Goal: Register for event/course

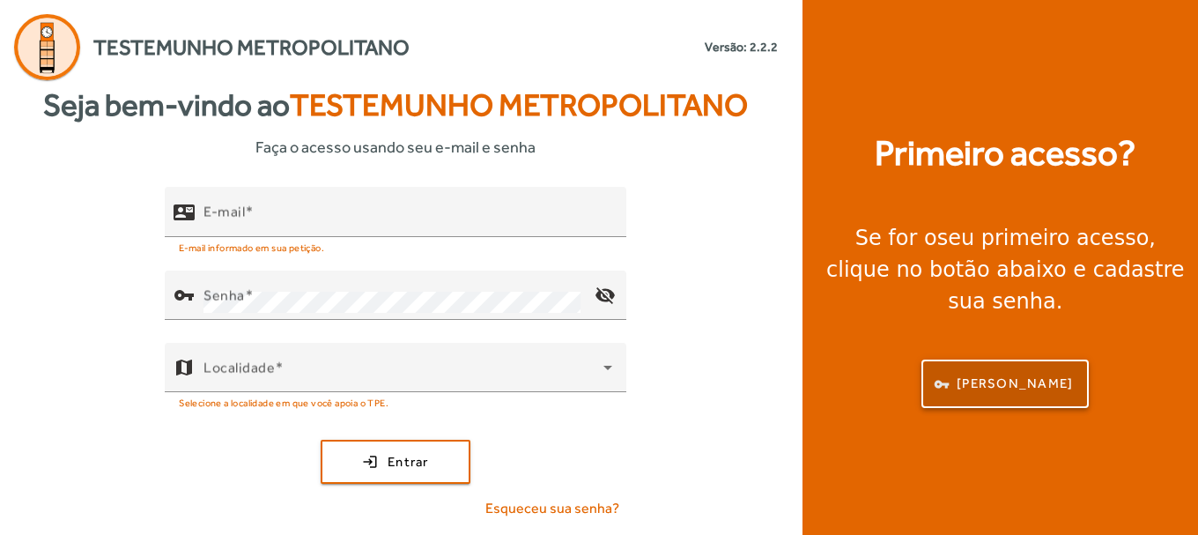
click at [975, 374] on span "button" at bounding box center [1005, 384] width 164 height 42
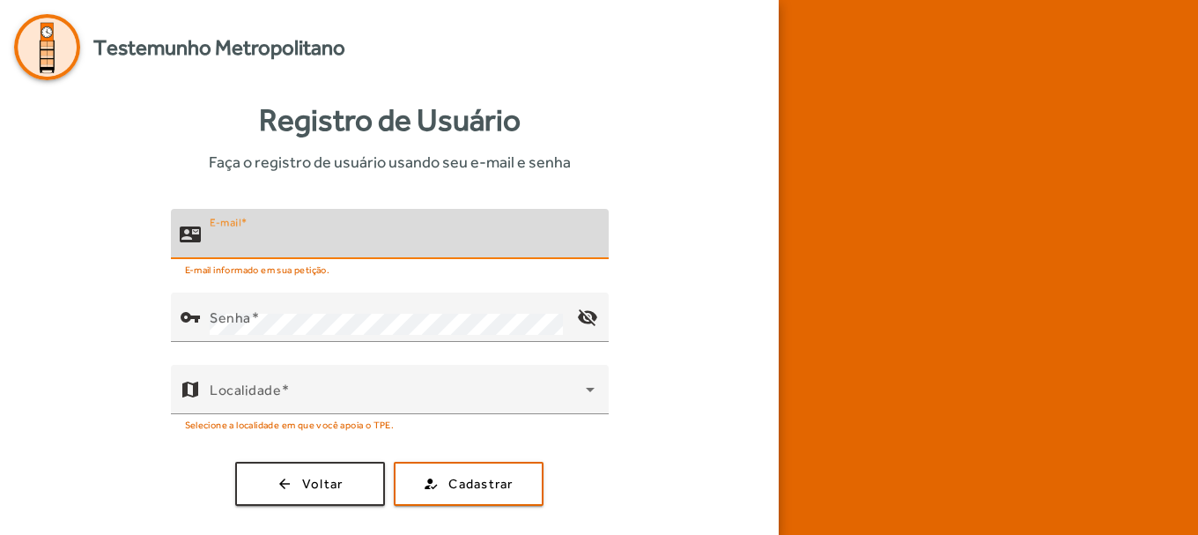
click at [514, 240] on input "E-mail" at bounding box center [402, 241] width 385 height 21
type input "**********"
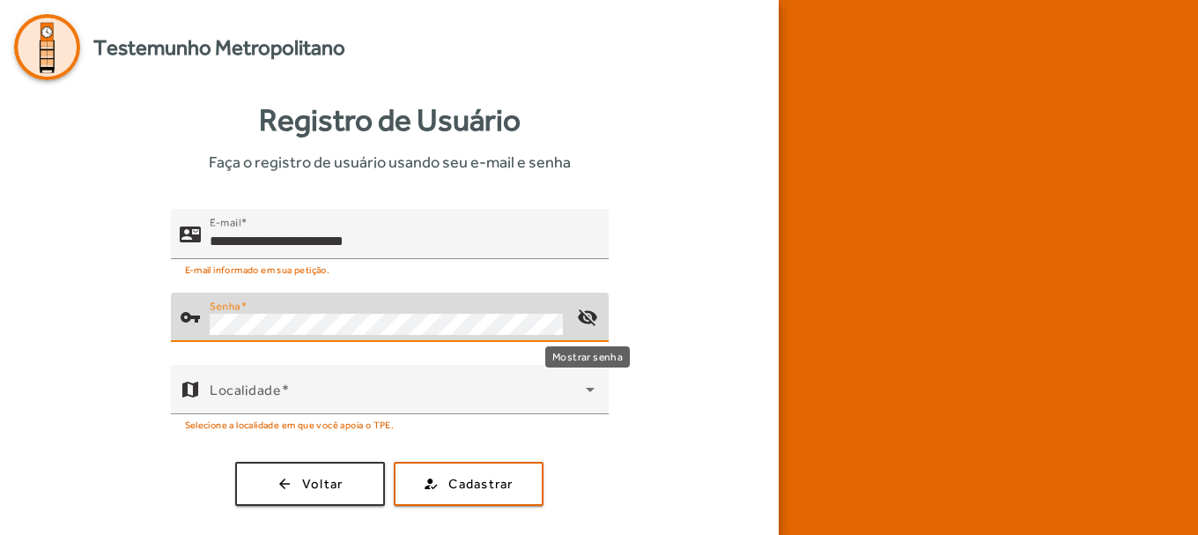
click at [587, 315] on mat-icon "visibility_off" at bounding box center [588, 317] width 42 height 42
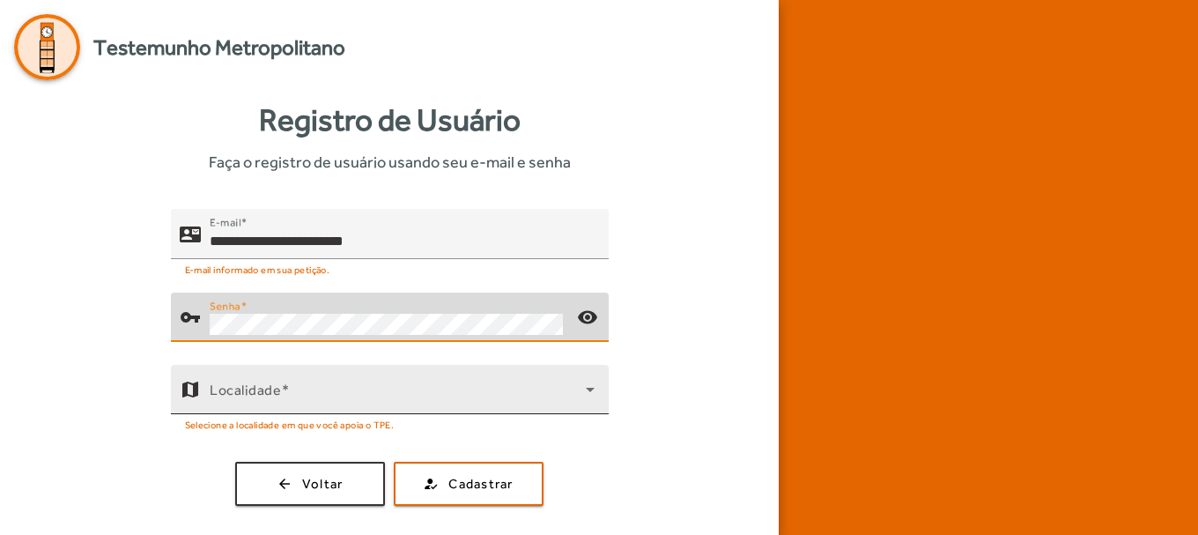
click at [437, 376] on div "Localidade" at bounding box center [402, 389] width 385 height 49
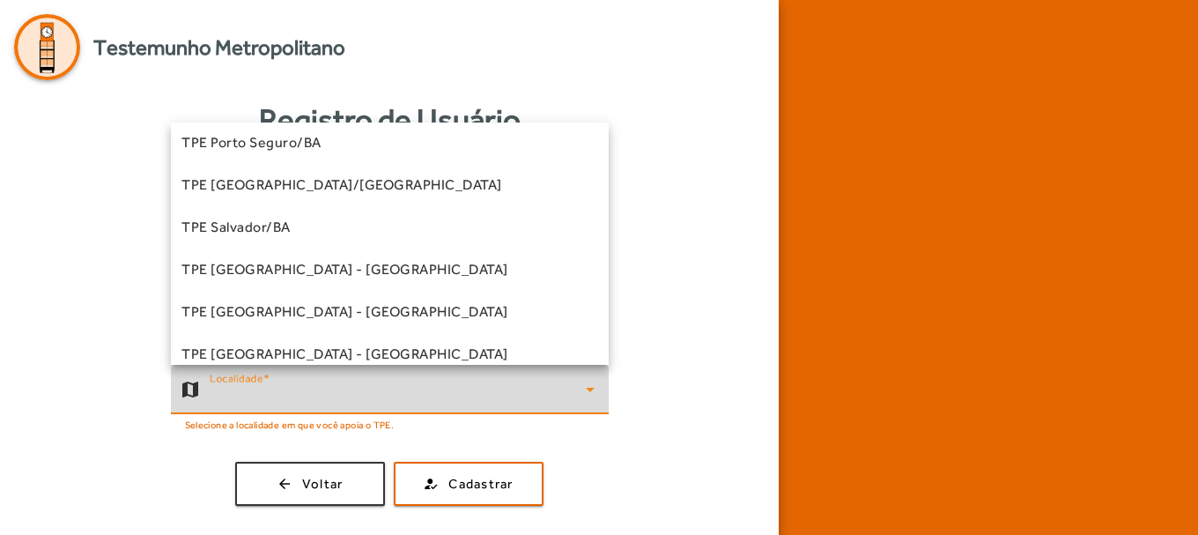
scroll to position [533, 0]
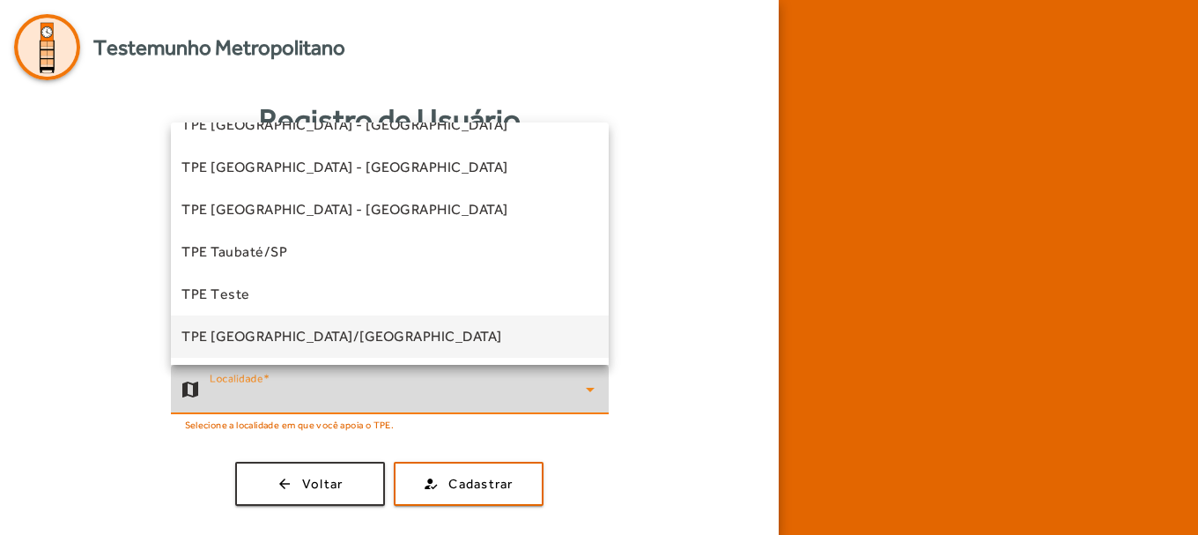
click at [358, 339] on mat-option "TPE [GEOGRAPHIC_DATA]/[GEOGRAPHIC_DATA]" at bounding box center [390, 336] width 438 height 42
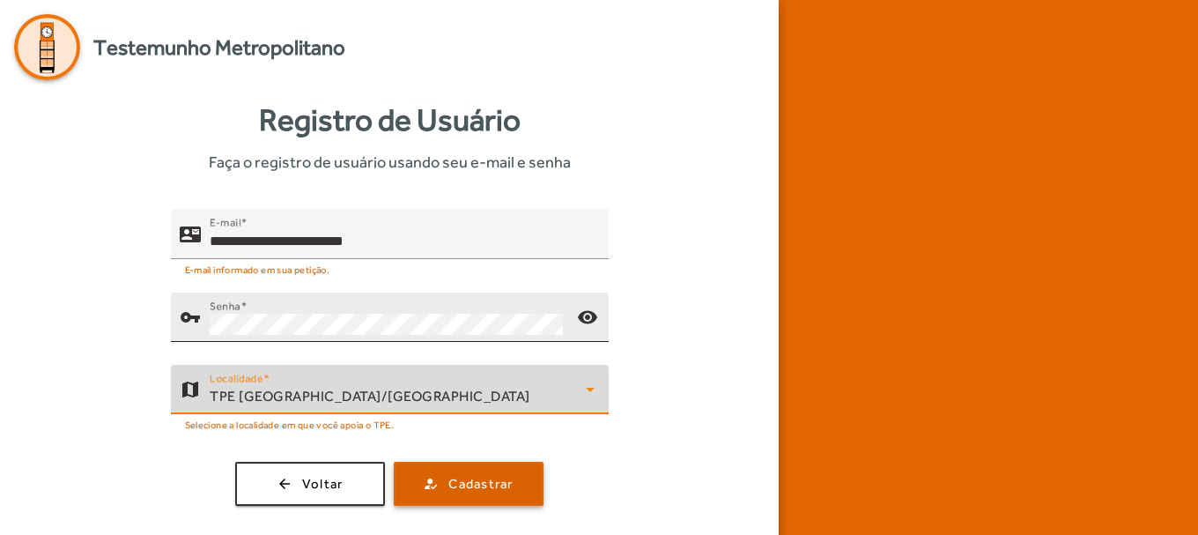
click at [527, 472] on span "submit" at bounding box center [469, 484] width 146 height 42
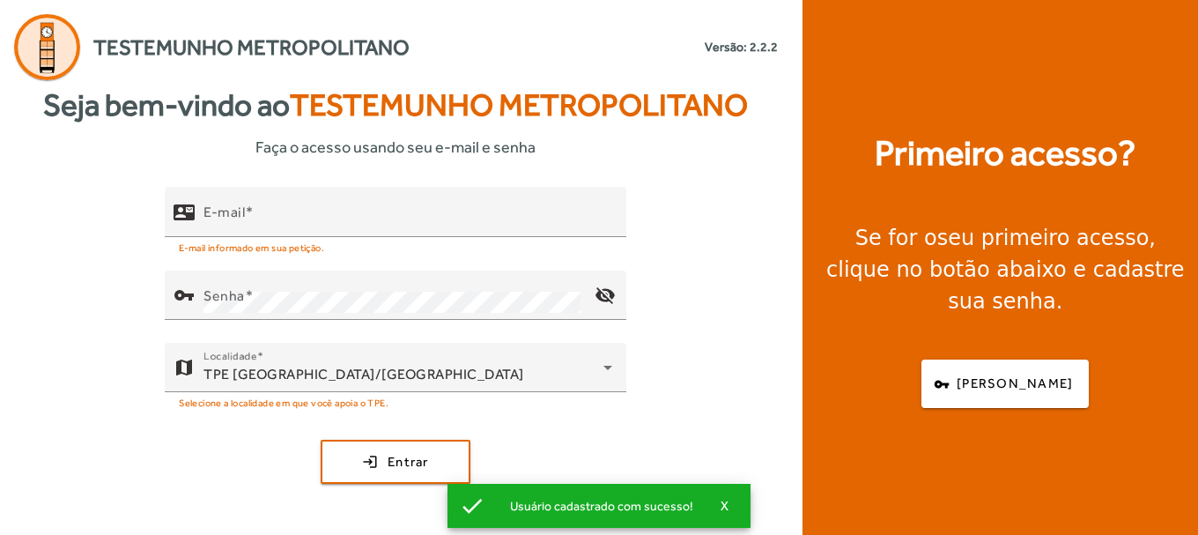
type input "**********"
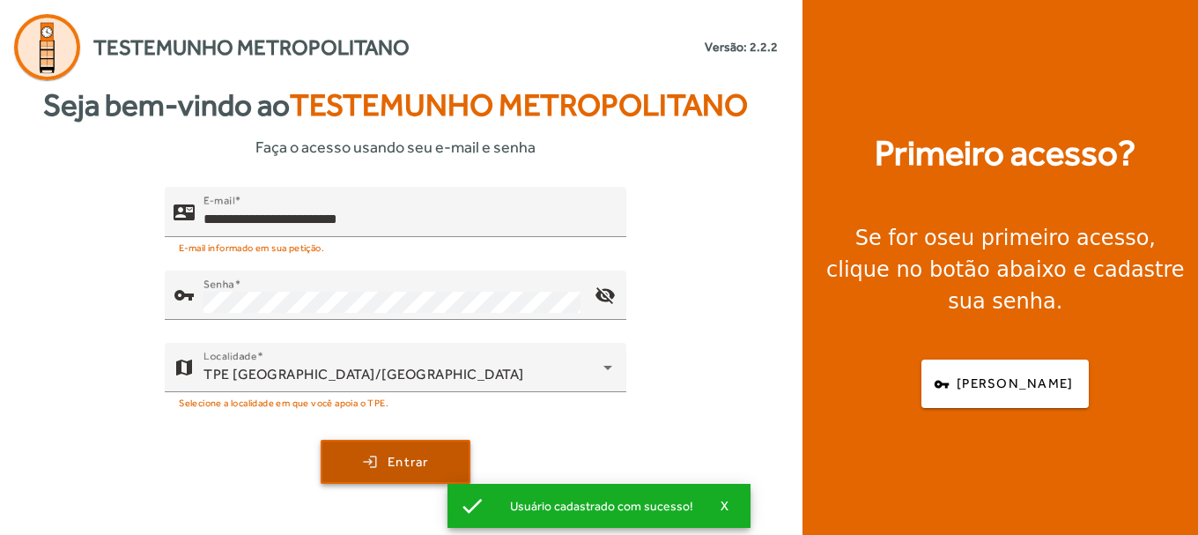
click at [425, 471] on span "submit" at bounding box center [395, 462] width 146 height 42
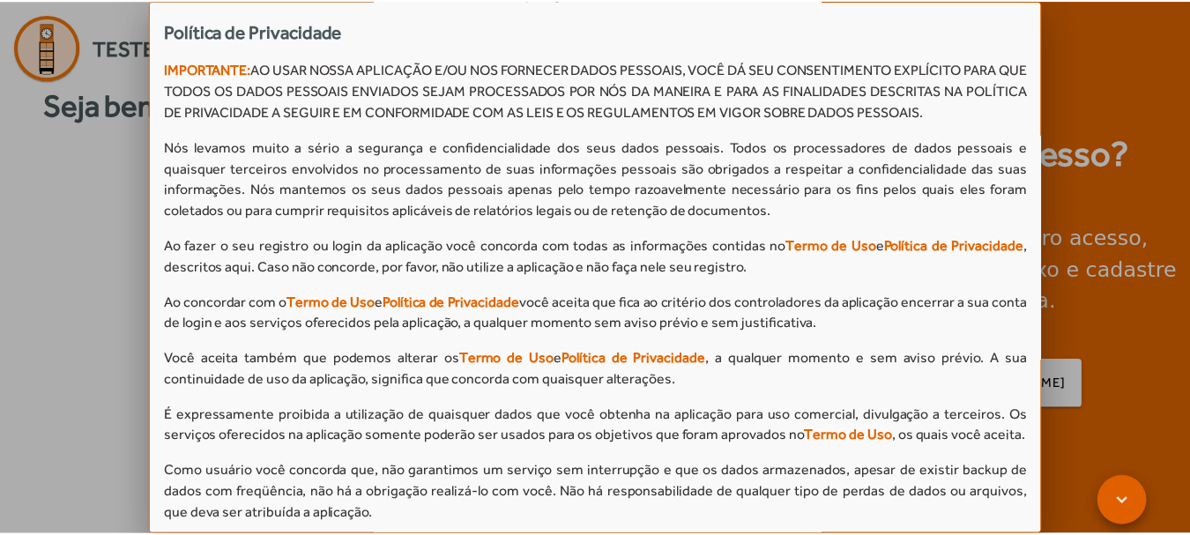
scroll to position [1784, 0]
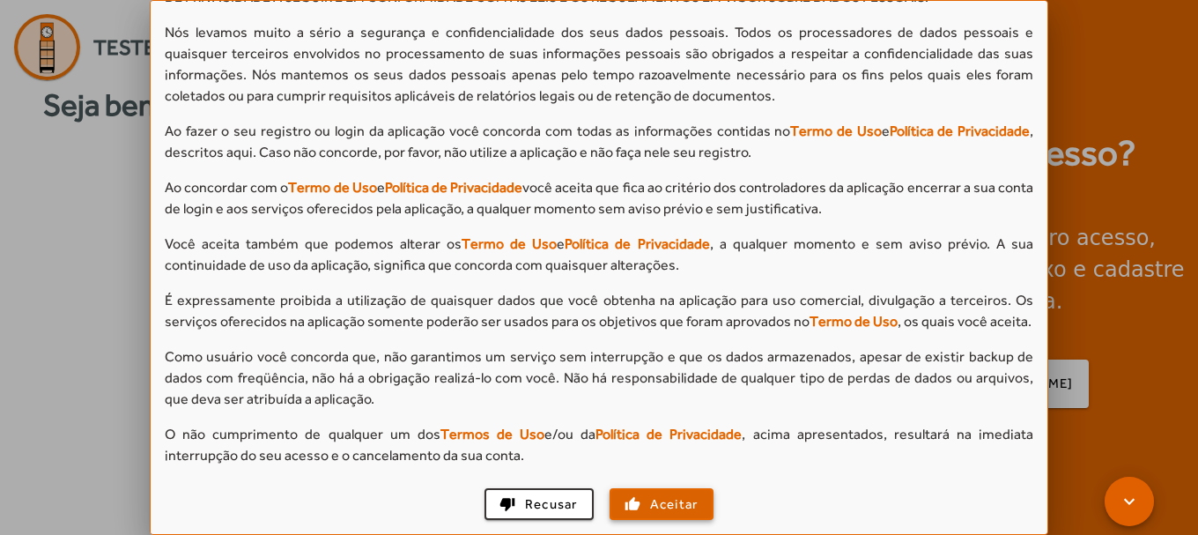
click at [692, 506] on span "Aceitar" at bounding box center [674, 504] width 48 height 20
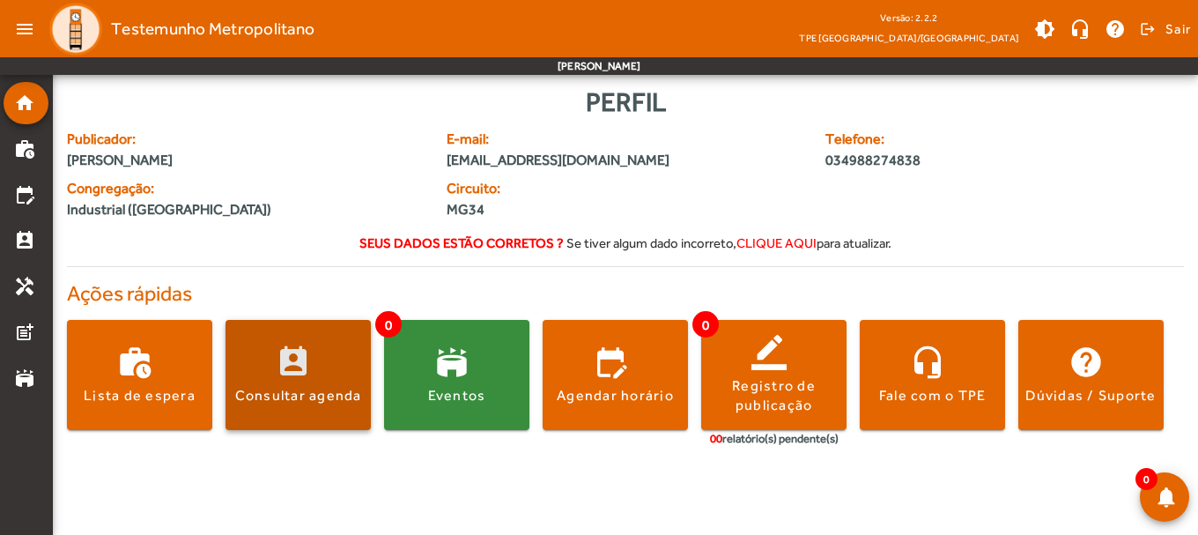
click at [326, 366] on span at bounding box center [298, 375] width 145 height 42
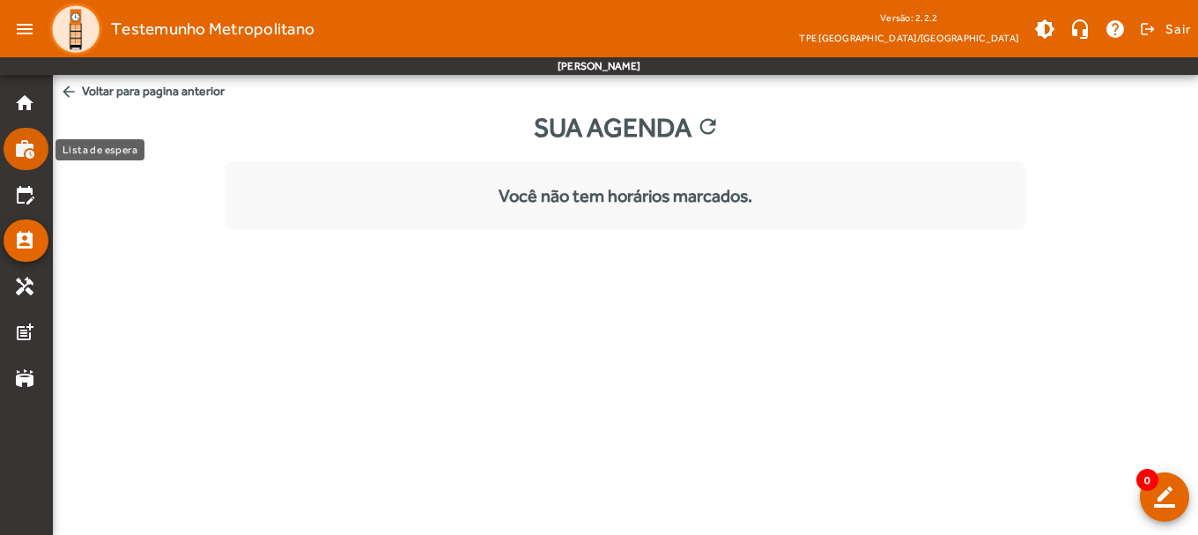
click at [34, 154] on mat-icon "work_history" at bounding box center [24, 148] width 21 height 21
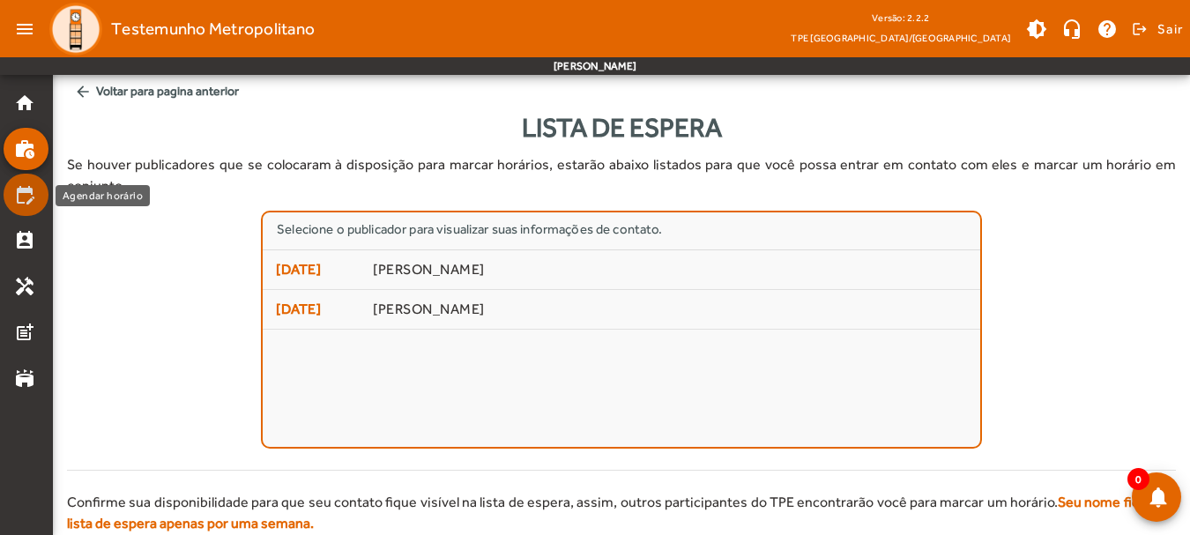
click at [26, 204] on mat-icon "edit_calendar" at bounding box center [24, 194] width 21 height 21
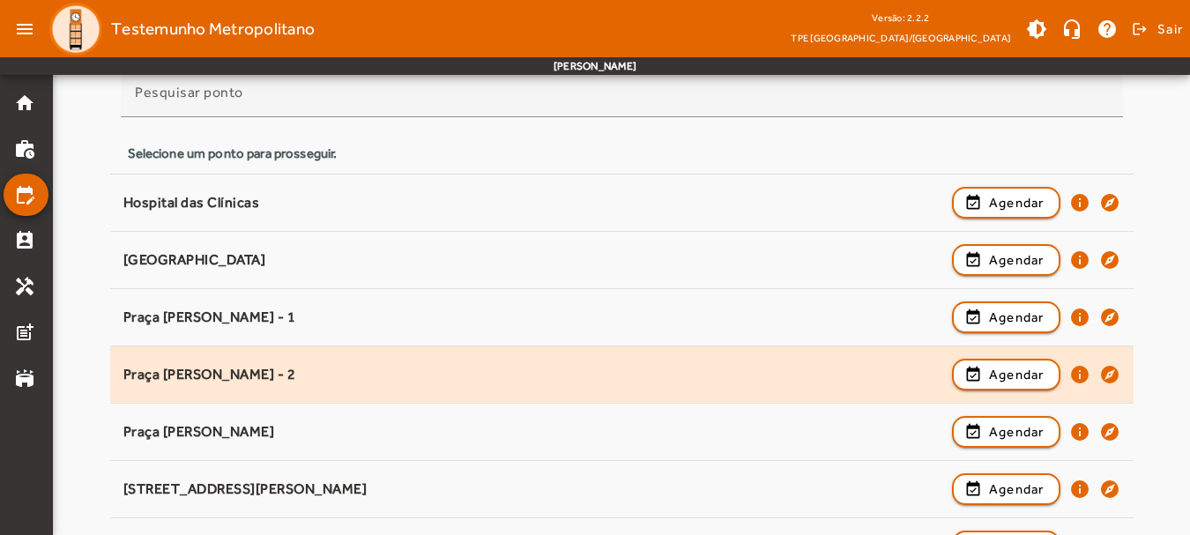
scroll to position [3, 0]
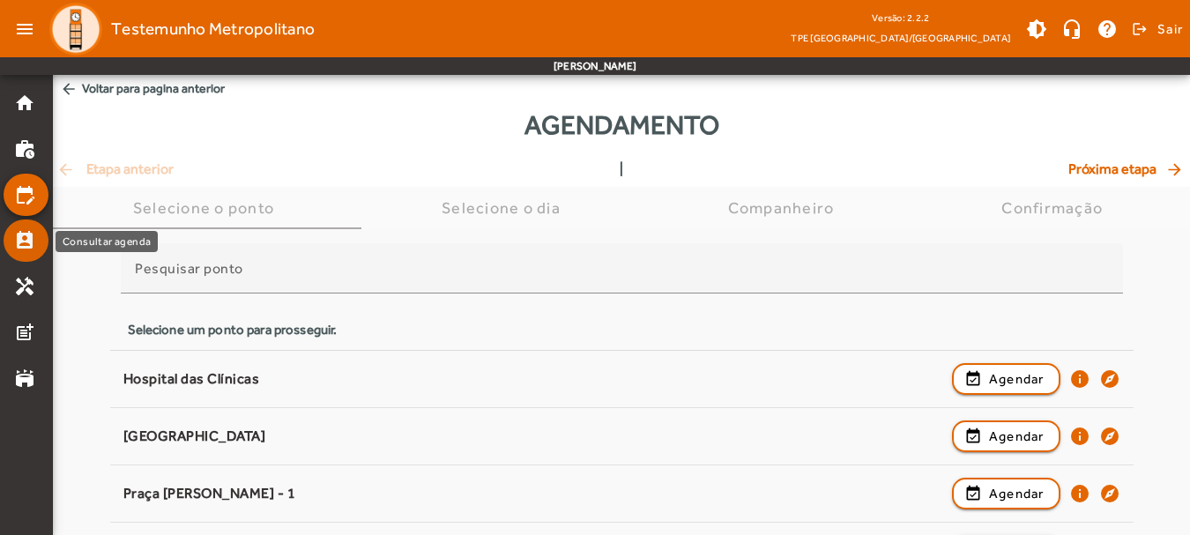
click at [30, 231] on mat-icon "perm_contact_calendar" at bounding box center [24, 240] width 21 height 21
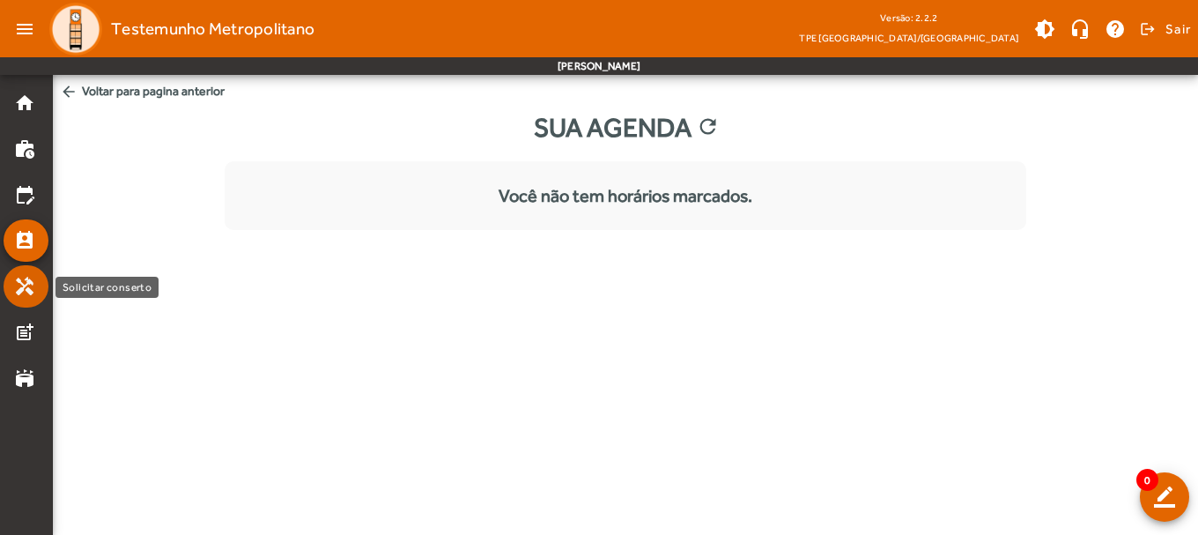
click at [24, 281] on mat-icon "handyman" at bounding box center [24, 286] width 21 height 21
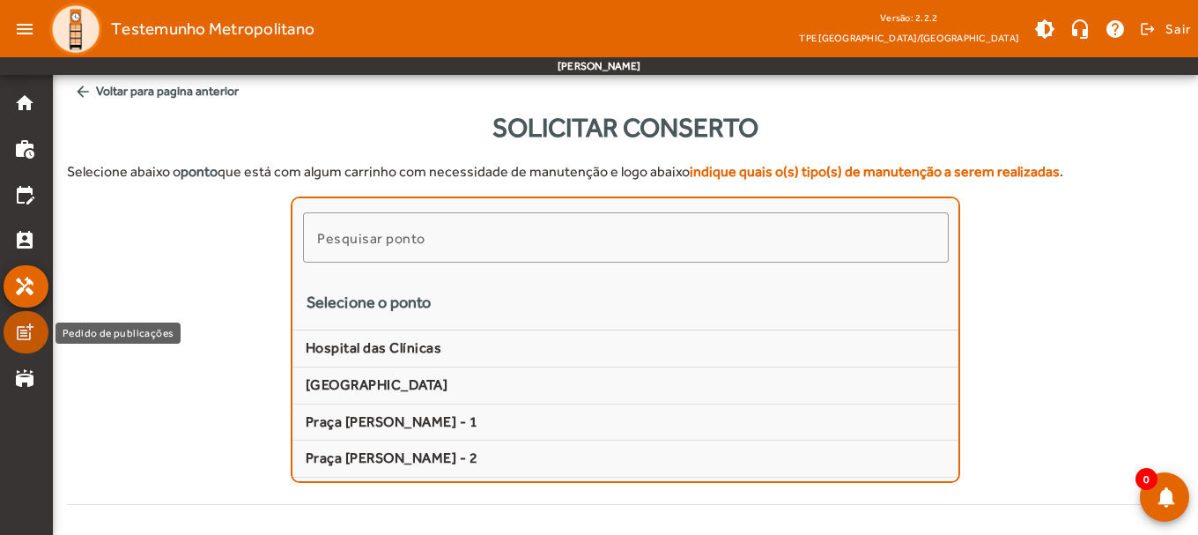
click at [11, 340] on mat-list-item "post_add" at bounding box center [26, 332] width 45 height 42
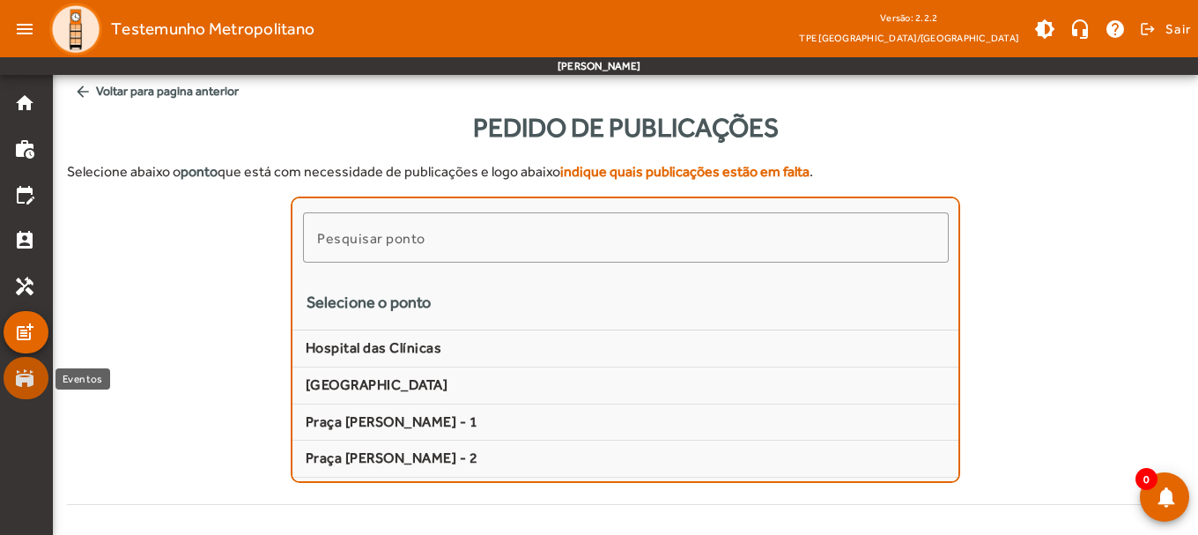
click at [35, 381] on link "stadium" at bounding box center [31, 377] width 34 height 21
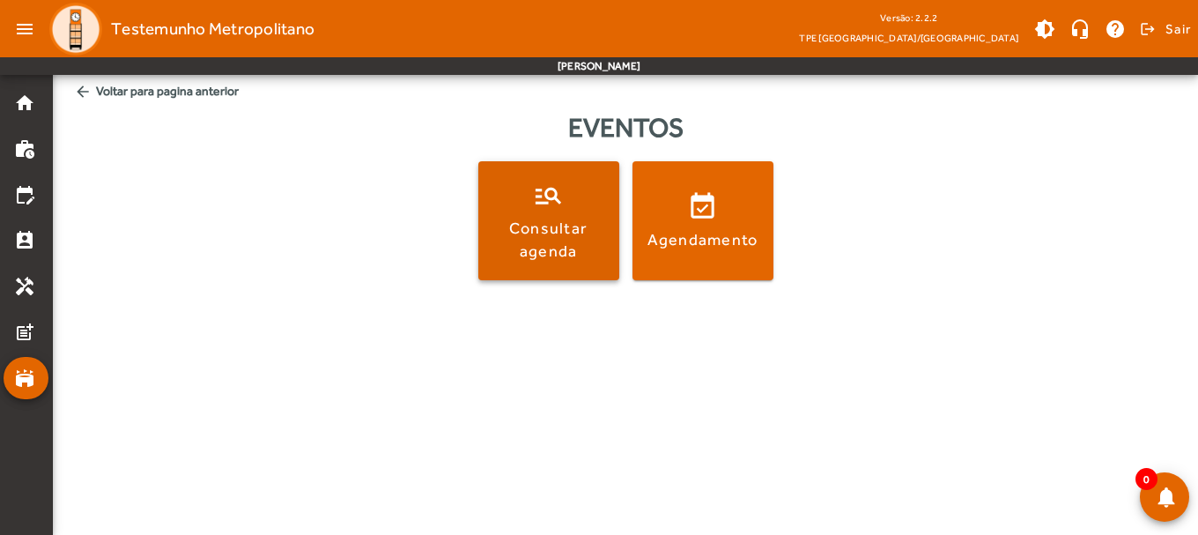
click at [559, 201] on span at bounding box center [548, 221] width 141 height 42
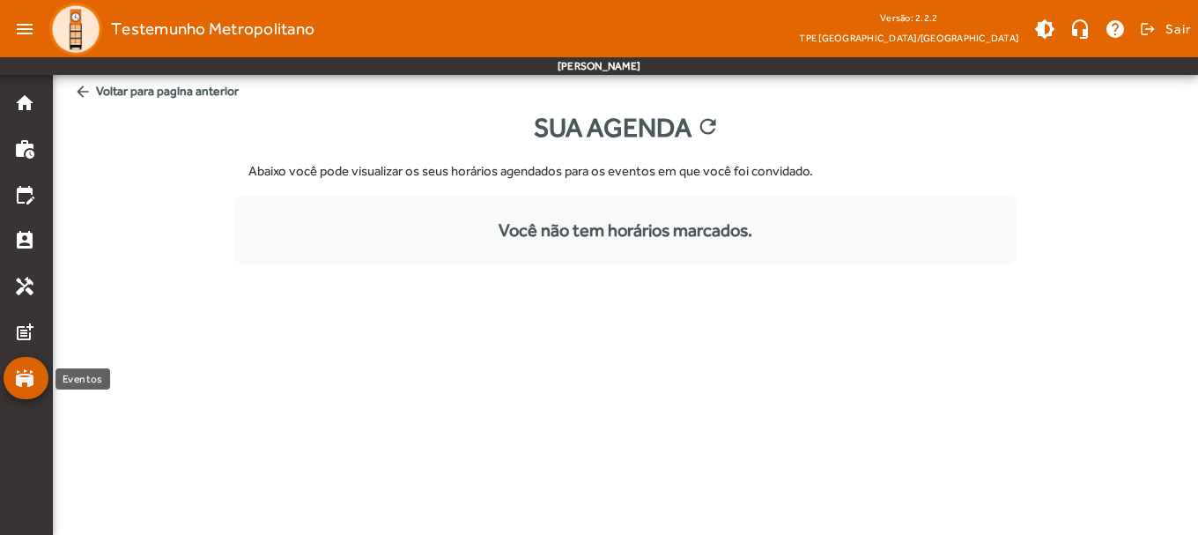
click at [33, 388] on mat-icon "stadium" at bounding box center [24, 377] width 21 height 21
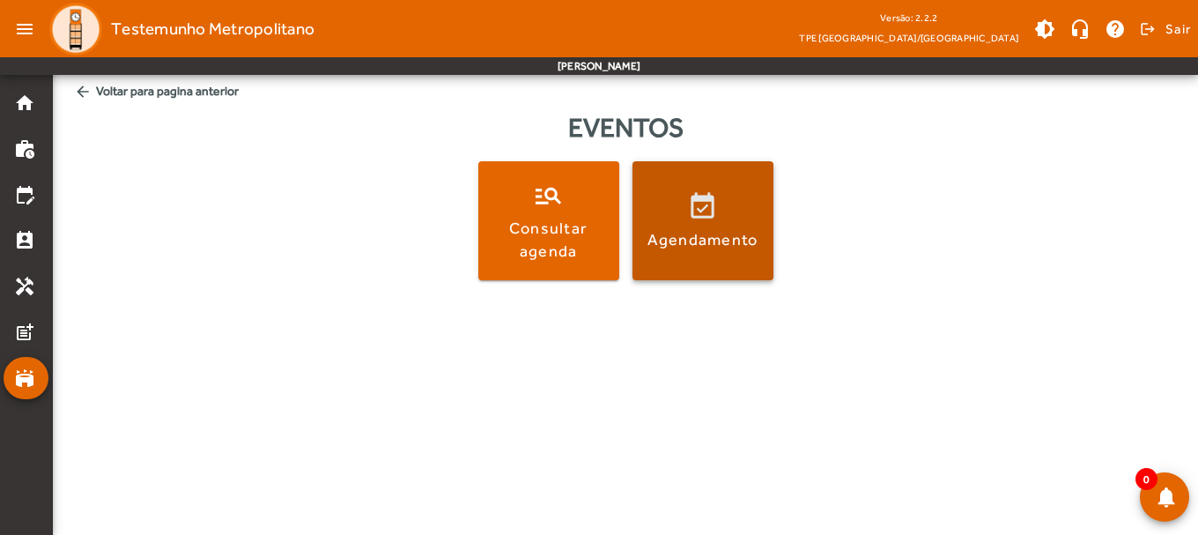
click at [720, 215] on span at bounding box center [703, 221] width 141 height 42
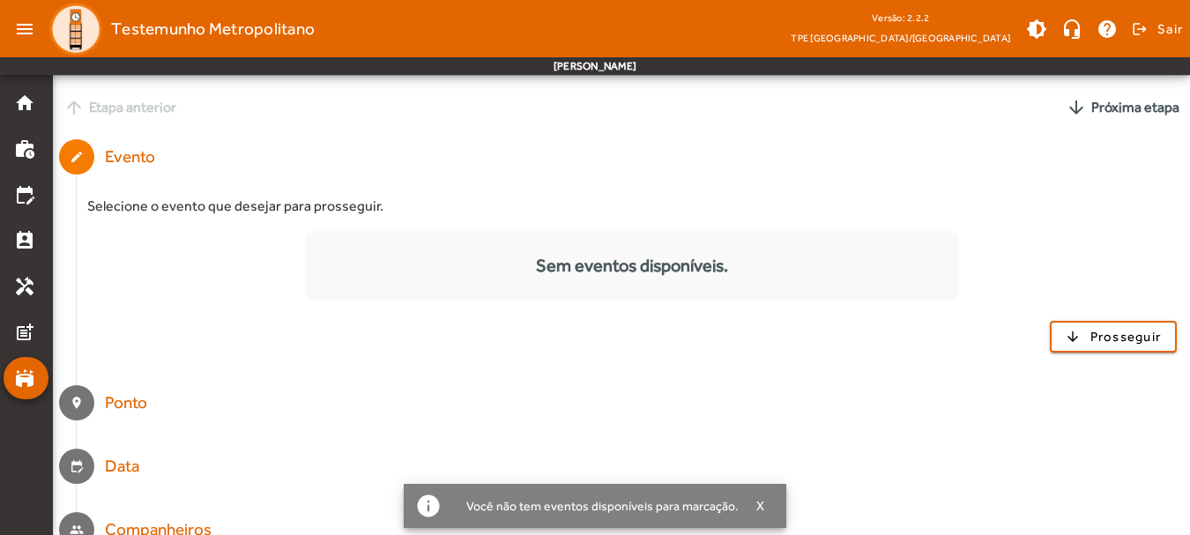
scroll to position [176, 0]
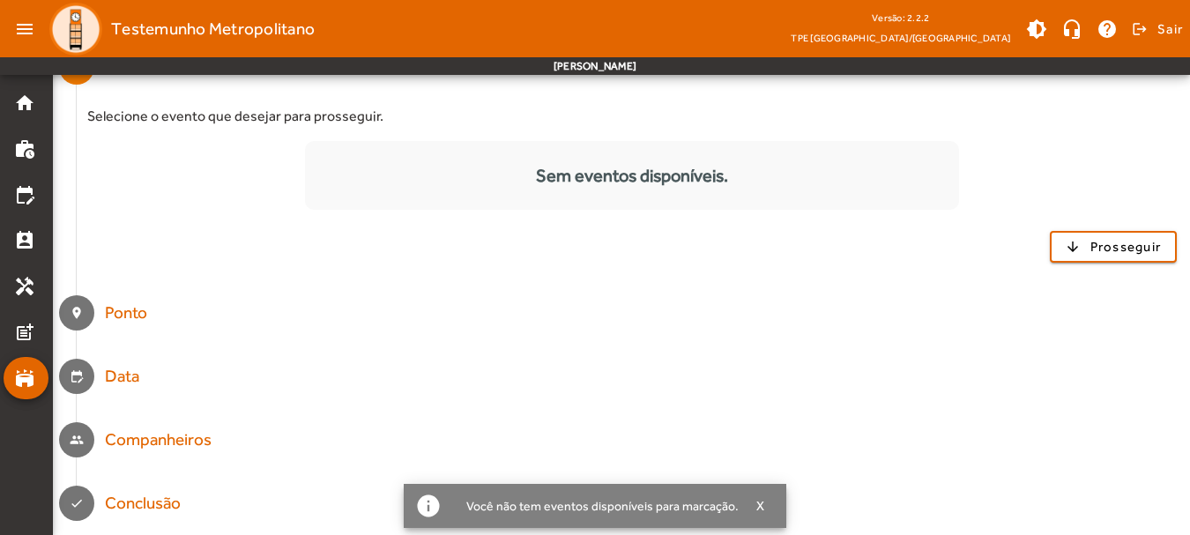
click at [130, 427] on div "Companheiros" at bounding box center [158, 440] width 107 height 26
click at [139, 438] on div "Companheiros" at bounding box center [158, 440] width 107 height 26
